Goal: Task Accomplishment & Management: Manage account settings

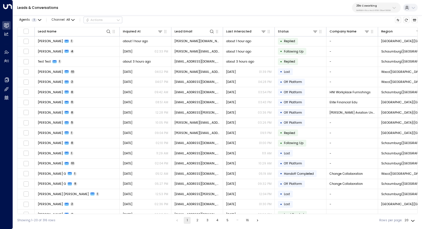
click at [377, 5] on p "25N Coworking" at bounding box center [373, 5] width 34 height 3
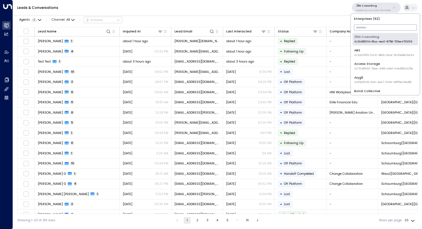
click at [369, 29] on input "text" at bounding box center [385, 27] width 63 height 9
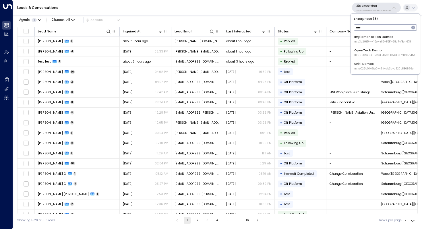
type input "****"
click at [377, 49] on div "OpenTech Demo ID: 99909294-0a93-4cd6-8543-3758e87f4f7f" at bounding box center [384, 52] width 61 height 9
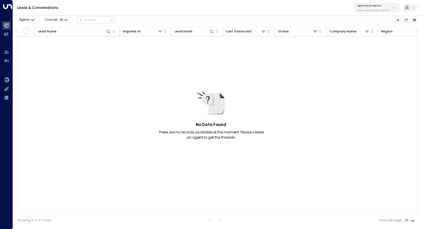
click at [380, 3] on button "OpenTech Demo 99909294-0a93-4cd6-8543-3758e87f4f7f" at bounding box center [377, 8] width 48 height 10
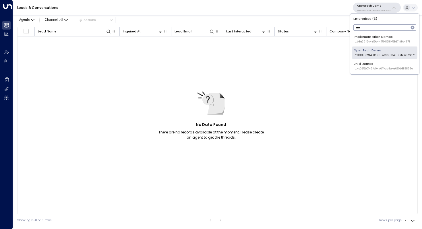
type input "****"
click at [377, 66] on div "Uniti Demos ID: 4c025b01-9fa0-46ff-ab3a-a620b886896e" at bounding box center [383, 66] width 59 height 9
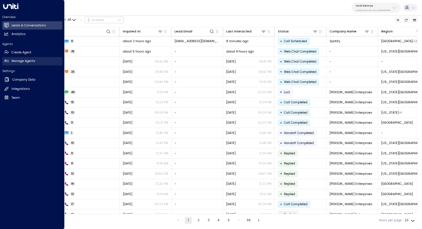
click at [23, 59] on h2 "Manage Agents" at bounding box center [23, 61] width 24 height 5
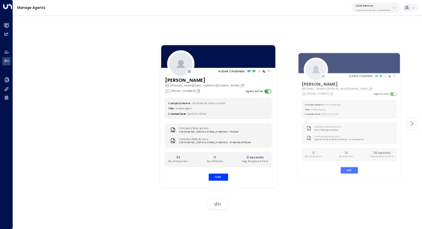
click at [412, 126] on icon at bounding box center [411, 123] width 7 height 7
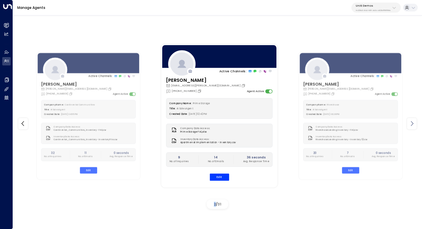
click at [412, 126] on icon at bounding box center [411, 123] width 7 height 7
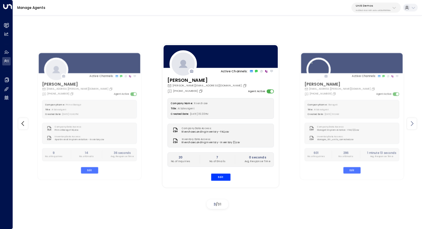
click at [412, 126] on icon at bounding box center [411, 123] width 7 height 7
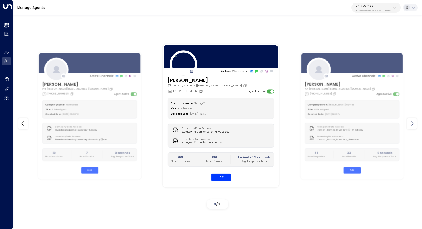
click at [412, 126] on icon at bounding box center [411, 123] width 7 height 7
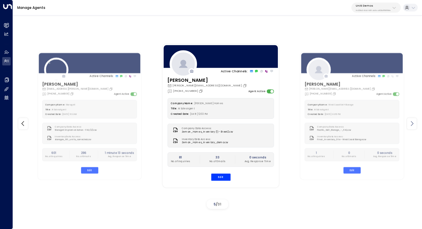
click at [412, 126] on icon at bounding box center [411, 123] width 7 height 7
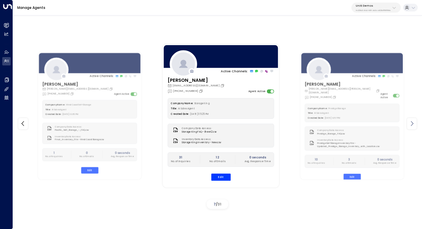
click at [412, 126] on icon at bounding box center [411, 123] width 7 height 7
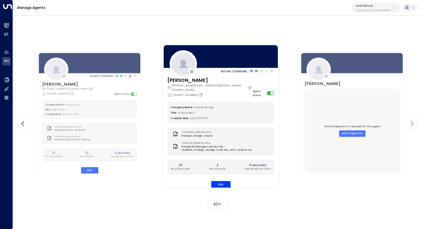
click at [412, 126] on icon at bounding box center [411, 123] width 7 height 7
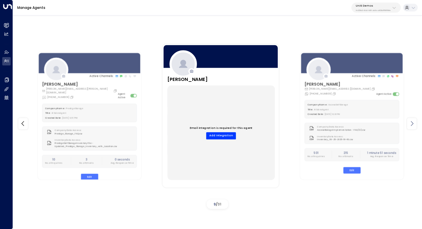
click at [412, 126] on icon at bounding box center [411, 123] width 7 height 7
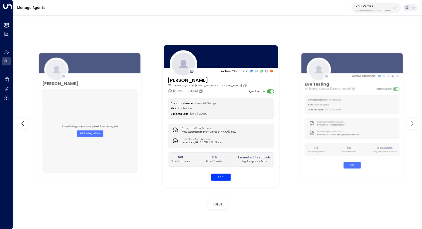
click at [412, 126] on icon at bounding box center [411, 123] width 7 height 7
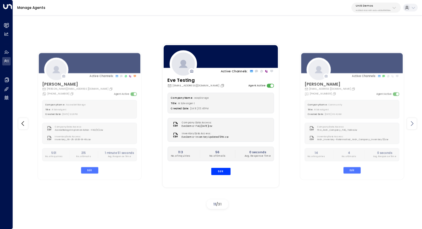
click at [412, 126] on icon at bounding box center [411, 123] width 7 height 7
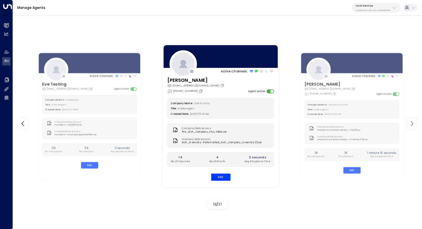
click at [412, 126] on icon at bounding box center [411, 123] width 7 height 7
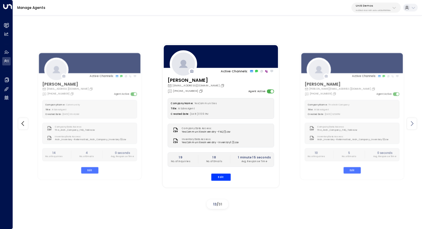
click at [412, 126] on icon at bounding box center [411, 123] width 7 height 7
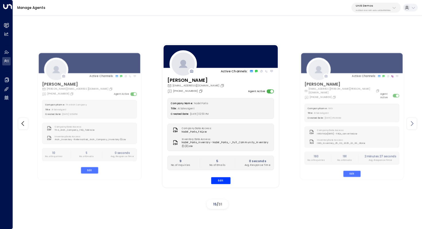
click at [412, 126] on icon at bounding box center [411, 123] width 7 height 7
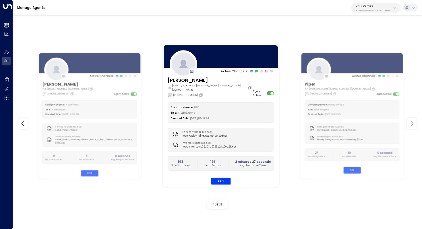
click at [412, 126] on icon at bounding box center [411, 123] width 7 height 7
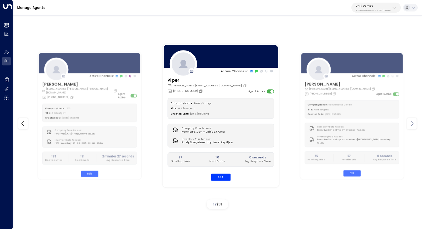
click at [412, 126] on icon at bounding box center [411, 123] width 7 height 7
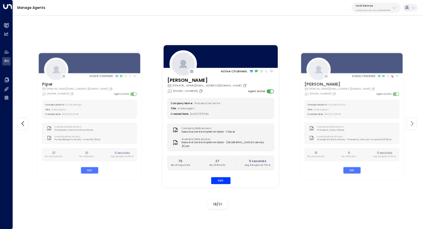
click at [412, 126] on icon at bounding box center [411, 123] width 7 height 7
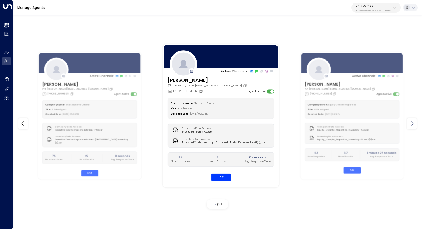
click at [412, 126] on icon at bounding box center [411, 123] width 7 height 7
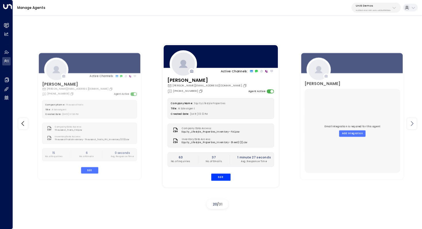
click at [412, 126] on icon at bounding box center [411, 123] width 7 height 7
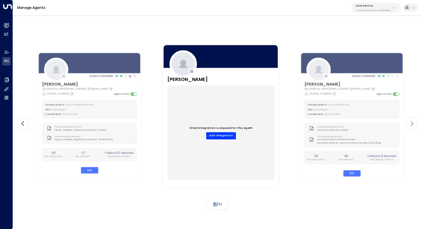
click at [412, 126] on icon at bounding box center [411, 123] width 7 height 7
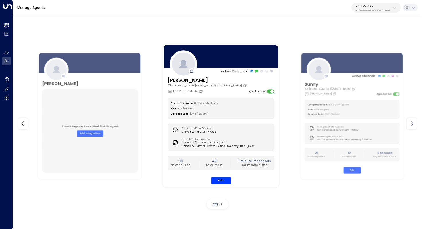
click at [412, 126] on icon at bounding box center [411, 123] width 7 height 7
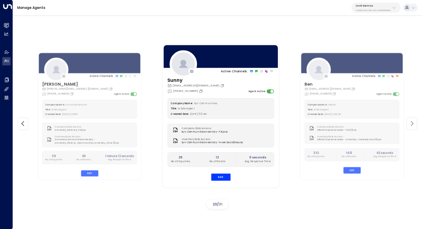
click at [412, 126] on icon at bounding box center [411, 123] width 7 height 7
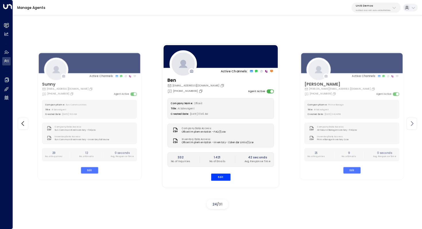
click at [412, 126] on icon at bounding box center [411, 123] width 7 height 7
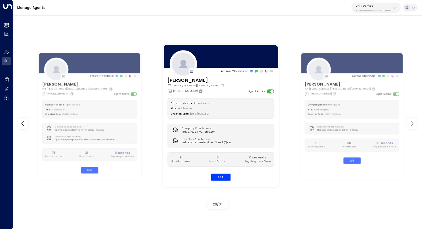
click at [412, 126] on icon at bounding box center [411, 123] width 7 height 7
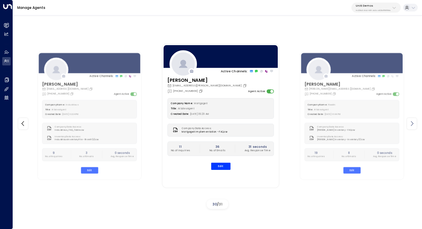
click at [412, 126] on icon at bounding box center [411, 123] width 7 height 7
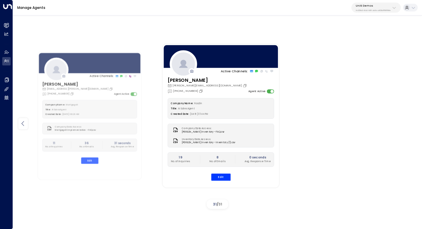
click at [24, 123] on icon at bounding box center [23, 123] width 7 height 7
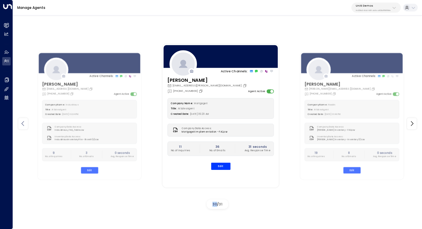
click at [24, 123] on icon at bounding box center [23, 123] width 7 height 7
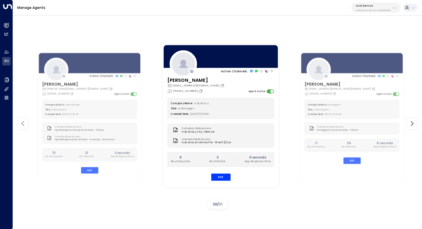
click at [24, 123] on icon at bounding box center [23, 123] width 7 height 7
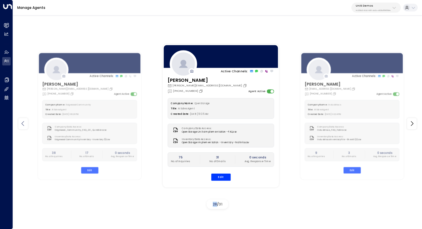
click at [24, 123] on icon at bounding box center [23, 123] width 7 height 7
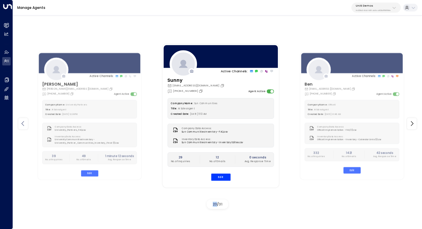
click at [24, 123] on icon at bounding box center [23, 123] width 7 height 7
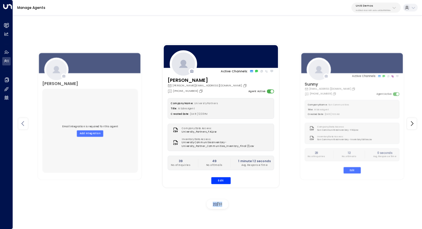
click at [24, 123] on icon at bounding box center [23, 123] width 7 height 7
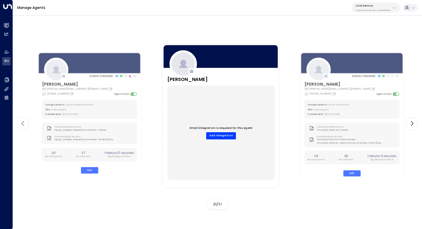
click at [24, 123] on icon at bounding box center [23, 123] width 7 height 7
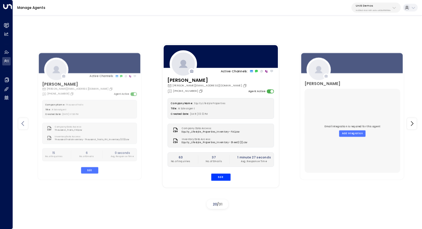
click at [24, 123] on icon at bounding box center [23, 123] width 7 height 7
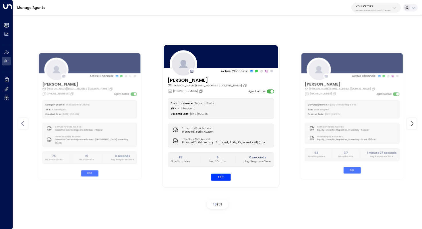
click at [24, 123] on icon at bounding box center [23, 123] width 7 height 7
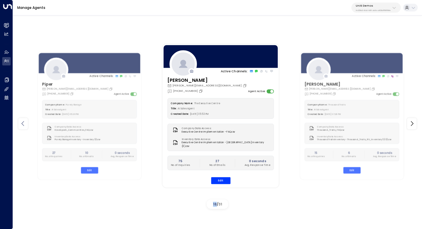
click at [24, 123] on icon at bounding box center [23, 123] width 7 height 7
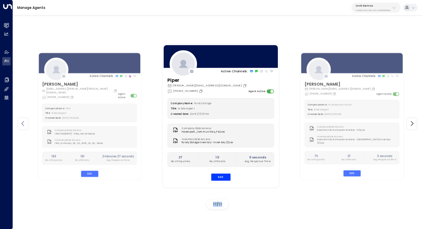
click at [24, 123] on icon at bounding box center [23, 123] width 7 height 7
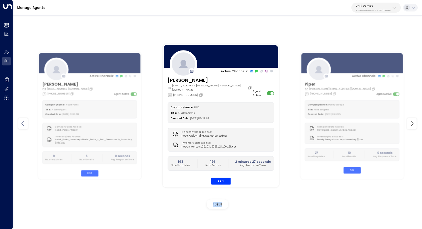
click at [24, 123] on icon at bounding box center [23, 123] width 7 height 7
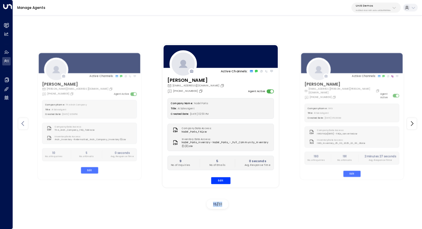
click at [24, 123] on icon at bounding box center [23, 123] width 7 height 7
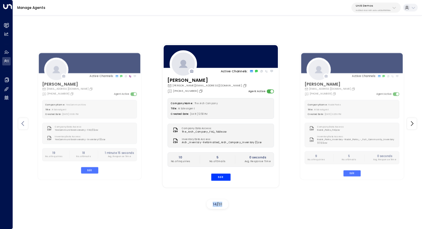
click at [24, 123] on icon at bounding box center [23, 123] width 7 height 7
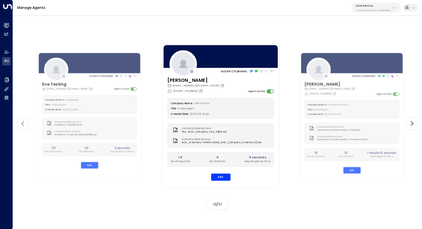
click at [24, 123] on icon at bounding box center [23, 123] width 7 height 7
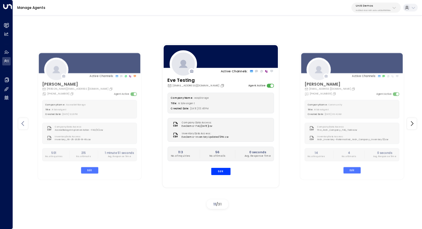
click at [24, 123] on icon at bounding box center [23, 123] width 7 height 7
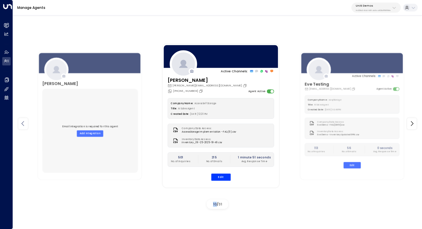
click at [24, 123] on icon at bounding box center [23, 123] width 7 height 7
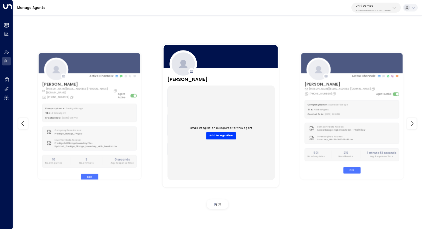
click at [369, 4] on p "Uniti Demos" at bounding box center [373, 5] width 35 height 3
type input "****"
click at [360, 43] on span "ID: 413dacf9-5485-402c-a519-14108c614857" at bounding box center [381, 42] width 57 height 4
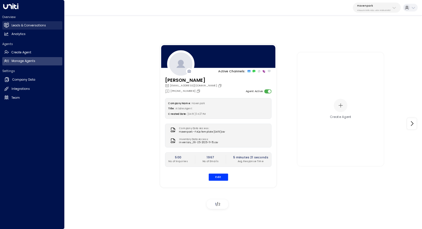
click at [26, 28] on link "Leads & Conversations Leads & Conversations" at bounding box center [32, 25] width 60 height 8
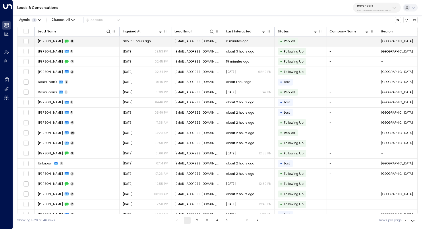
click at [75, 43] on td "[PERSON_NAME] 11" at bounding box center [77, 41] width 85 height 10
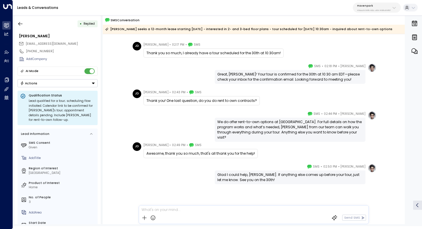
scroll to position [209, 0]
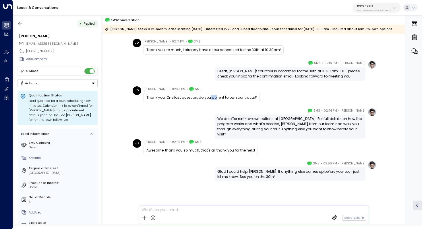
drag, startPoint x: 209, startPoint y: 98, endPoint x: 214, endPoint y: 98, distance: 4.6
click at [214, 98] on div "Thank you! One last question, do you do rent to own contracts?" at bounding box center [201, 97] width 110 height 5
click at [263, 122] on div "We do offer rent-to-own options at [GEOGRAPHIC_DATA]. For full details on how t…" at bounding box center [290, 126] width 146 height 21
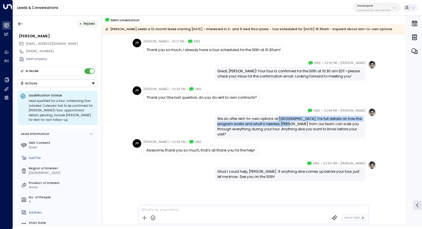
drag, startPoint x: 277, startPoint y: 121, endPoint x: 277, endPoint y: 124, distance: 3.5
click at [277, 124] on div "We do offer rent-to-own options at [GEOGRAPHIC_DATA]. For full details on how t…" at bounding box center [290, 126] width 146 height 21
drag, startPoint x: 279, startPoint y: 120, endPoint x: 278, endPoint y: 124, distance: 4.3
click at [278, 124] on div "We do offer rent-to-own options at [GEOGRAPHIC_DATA]. For full details on how t…" at bounding box center [290, 126] width 146 height 21
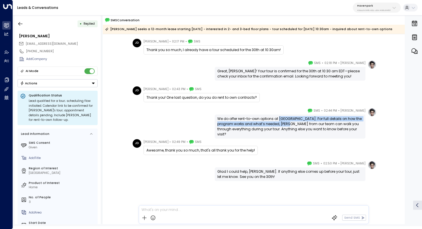
click at [278, 124] on div "We do offer rent-to-own options at [GEOGRAPHIC_DATA]. For full details on how t…" at bounding box center [290, 126] width 146 height 21
drag, startPoint x: 257, startPoint y: 124, endPoint x: 262, endPoint y: 124, distance: 5.2
click at [262, 124] on div "We do offer rent-to-own options at [GEOGRAPHIC_DATA]. For full details on how t…" at bounding box center [290, 126] width 146 height 21
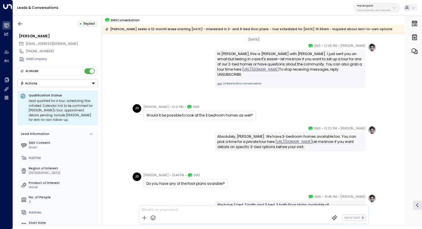
scroll to position [0, 0]
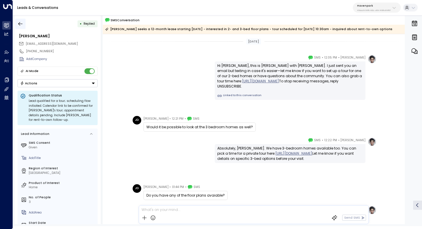
click at [19, 24] on icon "button" at bounding box center [20, 24] width 4 height 4
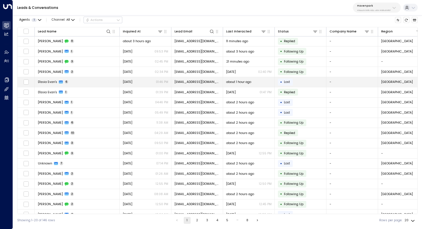
click at [86, 85] on td "D'asia Evan's 6" at bounding box center [77, 82] width 85 height 10
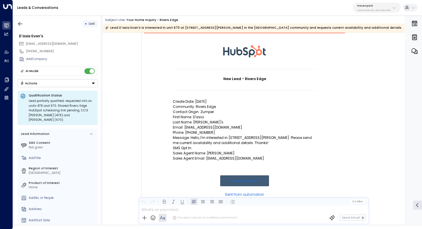
scroll to position [32, 0]
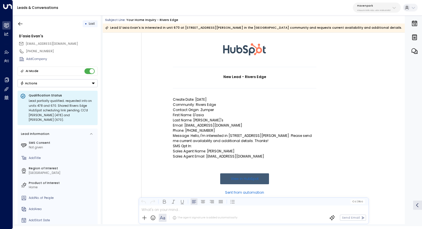
click at [201, 103] on p "Community: Rivers Edge" at bounding box center [244, 104] width 143 height 5
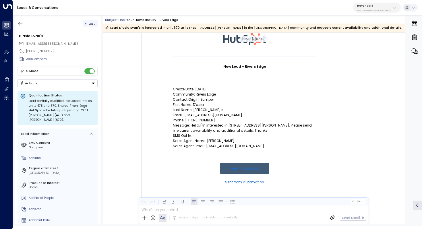
scroll to position [49, 0]
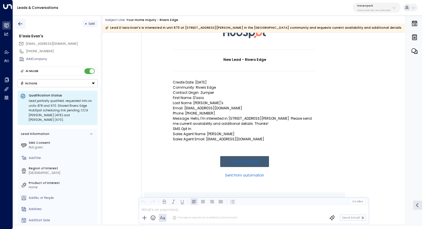
click at [23, 25] on button "button" at bounding box center [20, 24] width 10 height 10
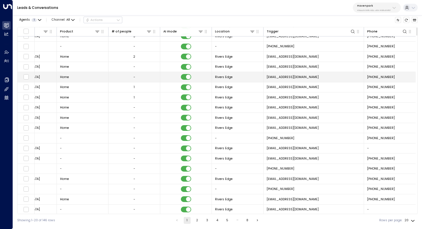
scroll to position [28, 374]
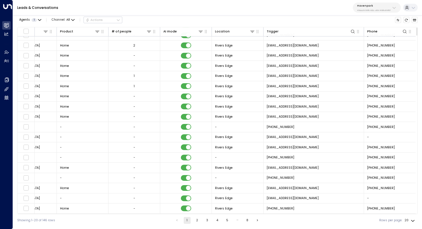
click at [197, 221] on button "2" at bounding box center [197, 220] width 7 height 7
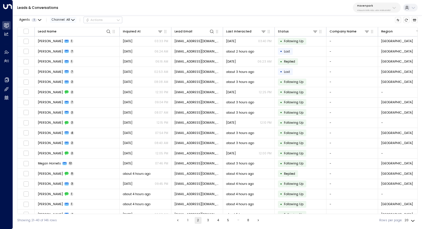
click at [71, 20] on icon "button" at bounding box center [72, 19] width 3 height 3
click at [62, 41] on li "SMS" at bounding box center [66, 38] width 28 height 8
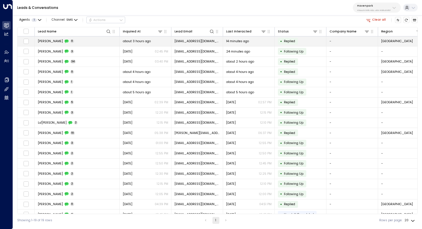
click at [79, 43] on td "[PERSON_NAME] 11" at bounding box center [77, 41] width 85 height 10
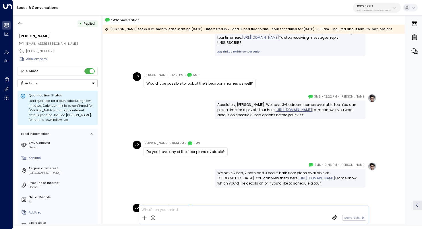
scroll to position [50, 0]
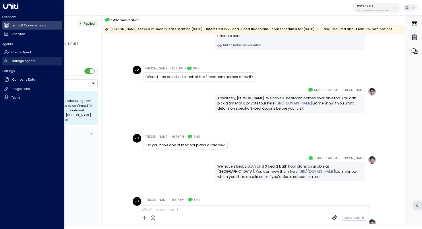
click at [33, 60] on h2 "Manage Agents" at bounding box center [23, 61] width 24 height 5
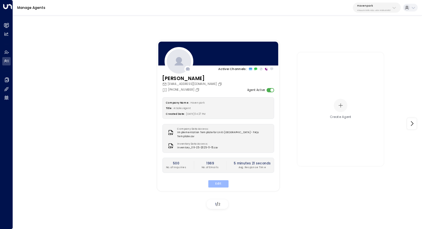
click at [220, 180] on button "Edit" at bounding box center [218, 183] width 20 height 7
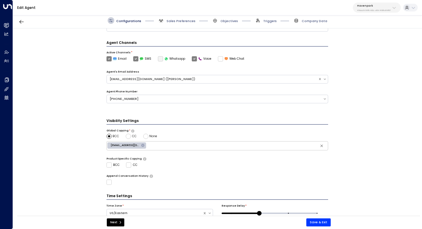
scroll to position [62, 0]
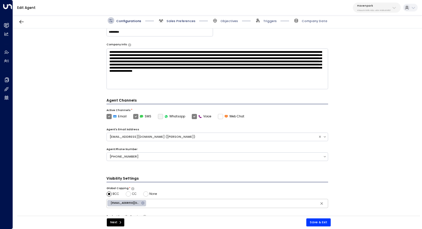
click at [174, 19] on span "Sales Preferences" at bounding box center [180, 21] width 29 height 4
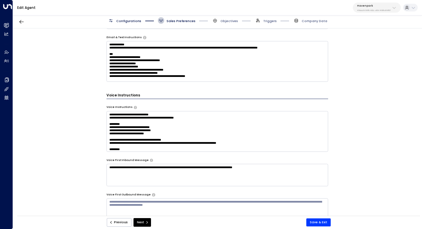
scroll to position [294, 0]
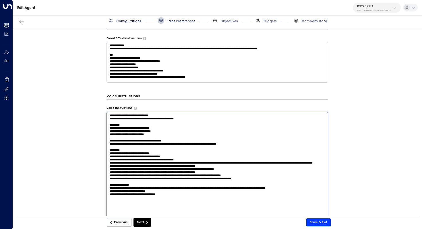
click at [134, 125] on textarea at bounding box center [217, 169] width 222 height 114
click at [70, 142] on div "**********" at bounding box center [217, 123] width 409 height 190
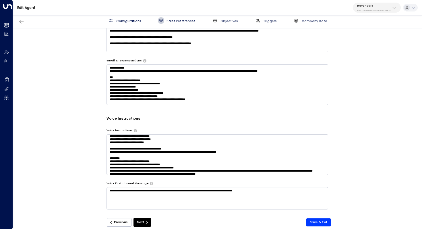
scroll to position [259, 0]
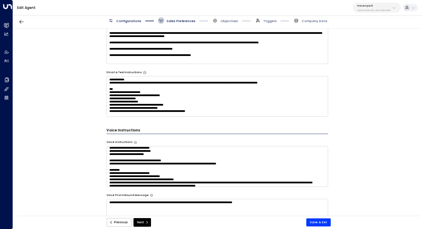
click at [166, 100] on textarea "**********" at bounding box center [217, 96] width 222 height 41
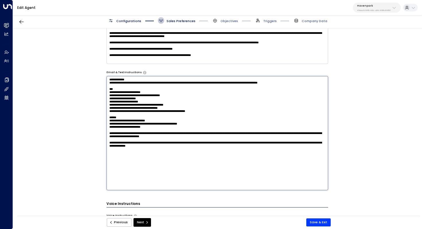
scroll to position [261, 0]
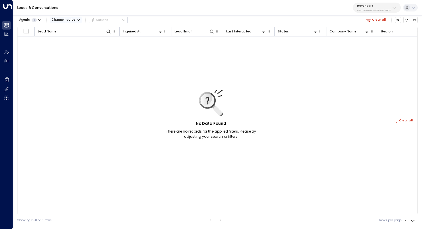
click at [77, 18] on icon "button" at bounding box center [78, 19] width 3 height 3
click at [65, 38] on p "SMS" at bounding box center [65, 38] width 18 height 5
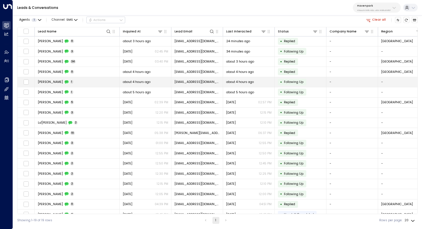
scroll to position [17, 0]
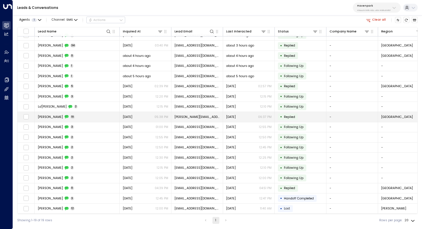
click at [94, 116] on td "Kristen Stackpoole 19" at bounding box center [77, 117] width 85 height 10
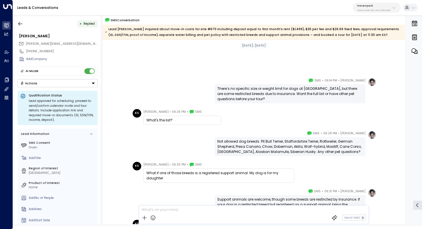
scroll to position [395, 0]
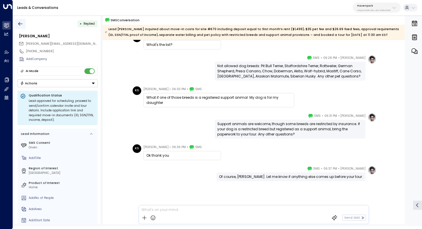
click at [22, 25] on icon "button" at bounding box center [21, 24] width 6 height 6
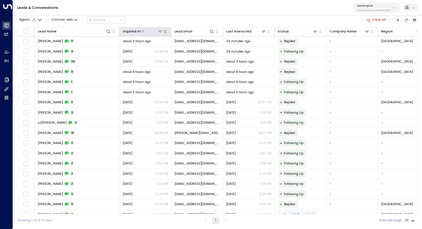
click at [160, 30] on icon at bounding box center [160, 31] width 5 height 5
click at [141, 30] on icon at bounding box center [142, 31] width 3 height 3
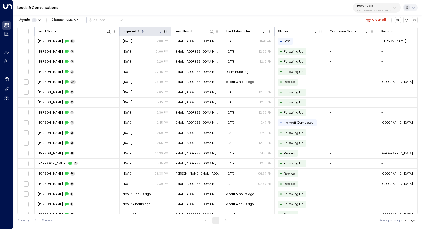
click at [141, 30] on icon at bounding box center [142, 31] width 3 height 3
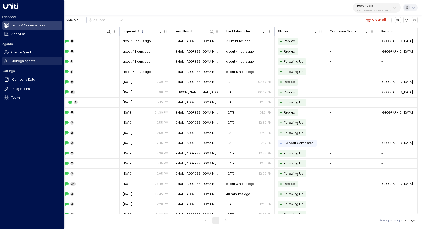
click at [17, 63] on h2 "Manage Agents" at bounding box center [23, 61] width 24 height 5
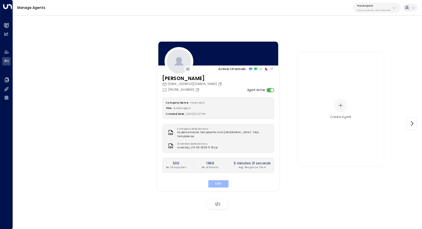
click at [215, 180] on button "Edit" at bounding box center [218, 183] width 20 height 7
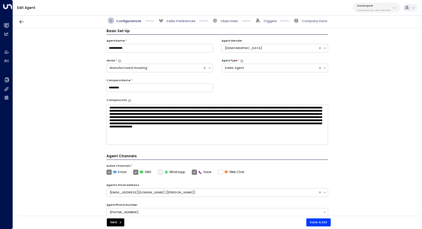
scroll to position [3, 0]
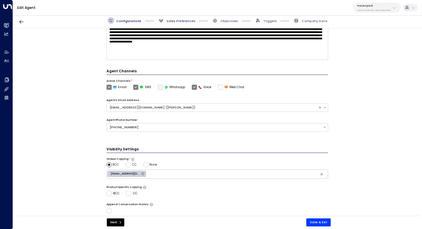
click at [185, 20] on span "Sales Preferences" at bounding box center [180, 21] width 29 height 4
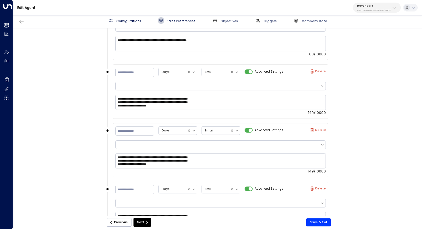
scroll to position [637, 0]
